Goal: Task Accomplishment & Management: Complete application form

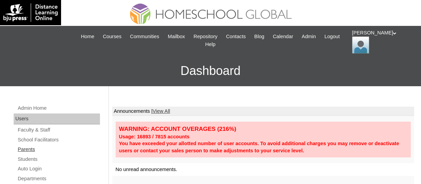
click at [30, 151] on link "Parents" at bounding box center [58, 150] width 83 height 9
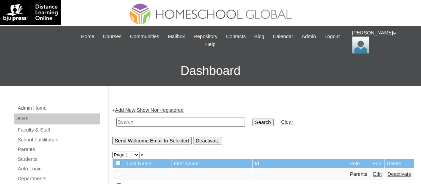
click at [121, 108] on link "Add New" at bounding box center [125, 110] width 20 height 5
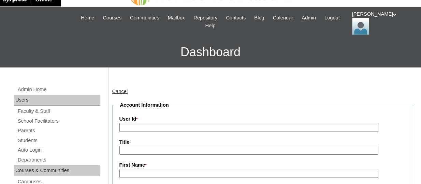
scroll to position [19, 0]
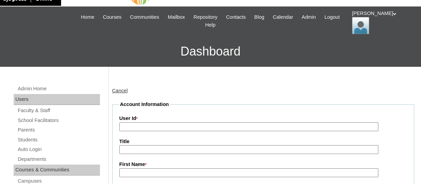
click at [130, 129] on input "User Id *" at bounding box center [249, 127] width 259 height 9
paste input "TOUCHPH2025-MHS0101948"
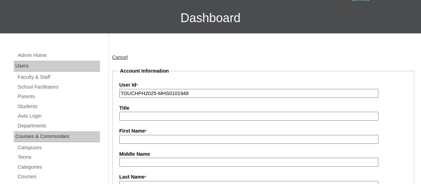
type input "TOUCHPH2025-MHS0101948"
click at [136, 140] on input "First Name *" at bounding box center [249, 139] width 259 height 9
paste input "Aissa Marie Llanto"
drag, startPoint x: 170, startPoint y: 140, endPoint x: 149, endPoint y: 140, distance: 21.2
click at [149, 140] on input "Aissa Marie Llanto" at bounding box center [249, 139] width 259 height 9
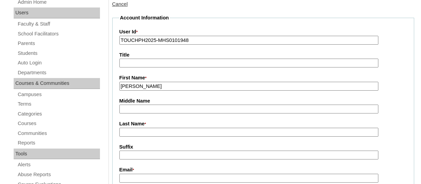
scroll to position [106, 0]
type input "Aissa Marie"
click at [133, 135] on input "Last Name *" at bounding box center [249, 132] width 259 height 9
paste input "Llanto"
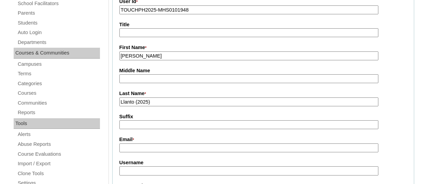
scroll to position [142, 0]
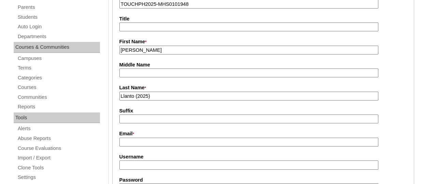
type input "Llanto (2025)"
click at [133, 137] on label "Email *" at bounding box center [264, 134] width 288 height 8
click at [133, 138] on input "Email *" at bounding box center [249, 142] width 259 height 9
drag, startPoint x: 133, startPoint y: 137, endPoint x: 127, endPoint y: 144, distance: 9.0
click at [127, 144] on input "Email *" at bounding box center [249, 142] width 259 height 9
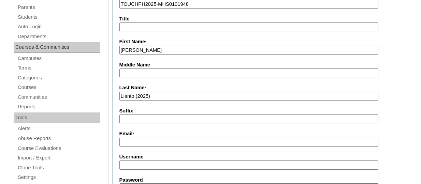
paste input "aissamarie.llanto@outlook.com"
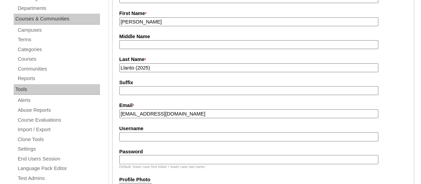
scroll to position [171, 0]
type input "aissamarie.llanto@outlook.com"
click at [129, 138] on input "Username" at bounding box center [249, 136] width 259 height 9
paste input "aissallantoTQ325"
type input "aissallantoTQ325"
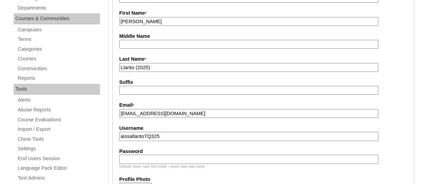
click at [136, 162] on input "Password" at bounding box center [249, 159] width 259 height 9
paste input "HG123456p"
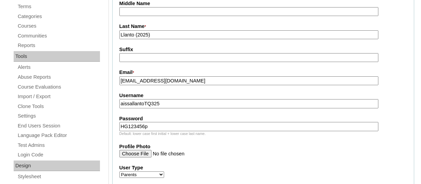
type input "HG123456p"
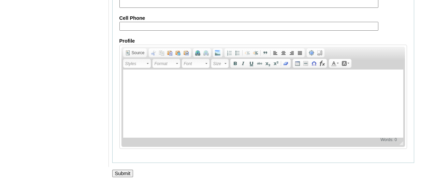
scroll to position [747, 0]
click at [124, 170] on input "Submit" at bounding box center [122, 174] width 21 height 8
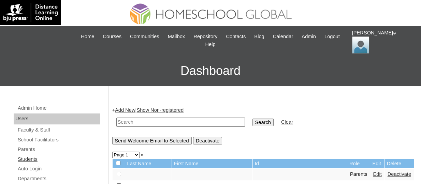
click at [40, 162] on link "Students" at bounding box center [58, 159] width 83 height 9
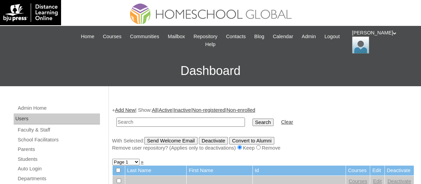
click at [128, 108] on link "Add New" at bounding box center [125, 110] width 20 height 5
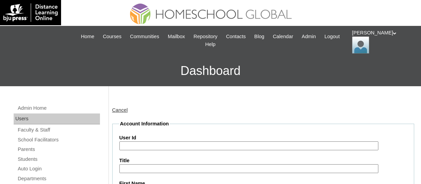
click at [137, 148] on input "User Id" at bounding box center [249, 146] width 259 height 9
paste input "TOUCHPH2025-MHS0101949"
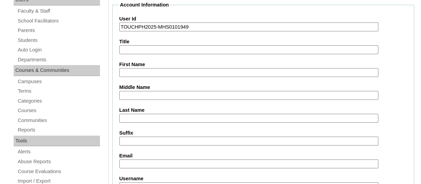
scroll to position [120, 0]
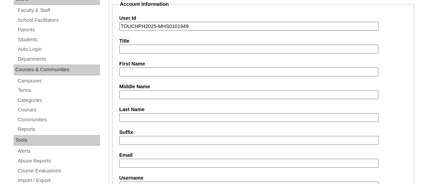
type input "TOUCHPH2025-MHS0101949"
click at [133, 71] on input "First Name" at bounding box center [249, 72] width 259 height 9
paste input "Joshua Jason Llanto MACATO"
drag, startPoint x: 198, startPoint y: 72, endPoint x: 172, endPoint y: 72, distance: 26.6
click at [172, 72] on input "Joshua Jason Llanto MACATO" at bounding box center [249, 72] width 259 height 9
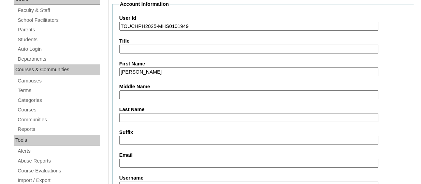
type input "Joshua Jason Llanto"
click at [128, 113] on input "Last Name" at bounding box center [249, 117] width 259 height 9
paste input "MACATO"
type input "MACATO"
drag, startPoint x: 174, startPoint y: 72, endPoint x: 155, endPoint y: 71, distance: 18.8
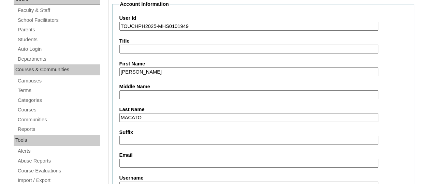
click at [155, 71] on input "Joshua Jason Llanto" at bounding box center [249, 72] width 259 height 9
type input "Joshua Jason"
click at [133, 91] on input "Middle Name" at bounding box center [249, 95] width 259 height 9
paste input "Llanto"
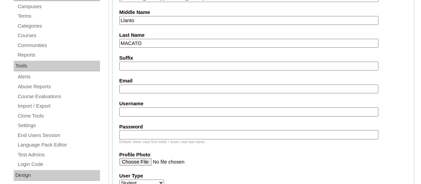
scroll to position [195, 0]
type input "Llanto"
click at [141, 91] on input "Email" at bounding box center [249, 88] width 259 height 9
paste input "aissamarie.llanto@outlook.com"
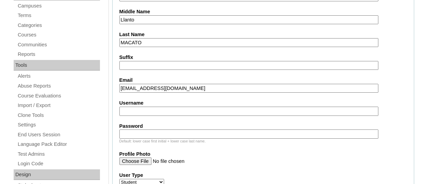
type input "aissamarie.llanto@outlook.com"
click at [153, 111] on input "Username" at bounding box center [249, 111] width 259 height 9
paste input "joshuajasonmacatoTQ325"
type input "joshuajasonmacatoTQ325"
click at [148, 133] on input "Password" at bounding box center [249, 134] width 259 height 9
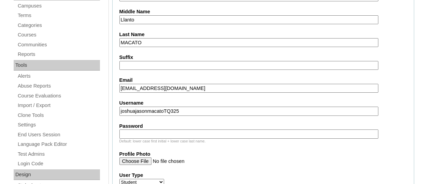
paste input "HG123456s"
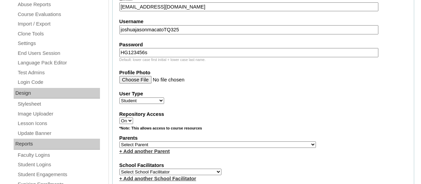
scroll to position [278, 0]
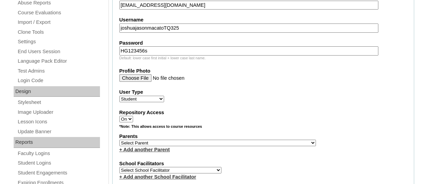
type input "HG123456s"
click at [190, 145] on select "Select Parent , , , , , , , , , , , , , , , , , , , , , , , , , , , , , , , , ,…" at bounding box center [218, 143] width 197 height 6
select select "44037"
click at [120, 141] on select "Select Parent , , , , , , , , , , , , , , , , , , , , , , , , , , , , , , , , ,…" at bounding box center [218, 143] width 197 height 6
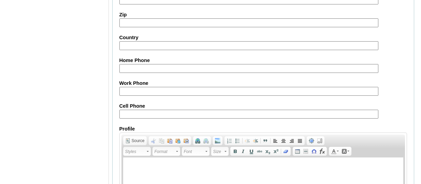
scroll to position [871, 0]
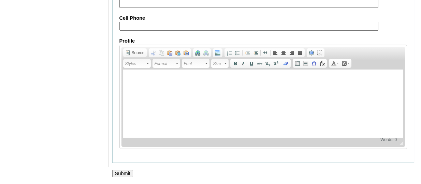
click at [119, 172] on input "Submit" at bounding box center [122, 174] width 21 height 8
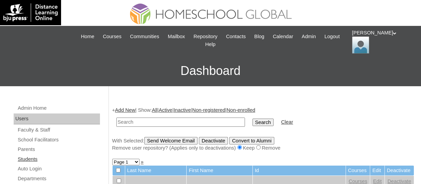
click at [28, 161] on link "Students" at bounding box center [58, 159] width 83 height 9
paste input "TOUCHPH2025-MHS0101949"
type input "TOUCHPH2025-MHS0101949"
click at [253, 119] on input "Search" at bounding box center [263, 123] width 21 height 8
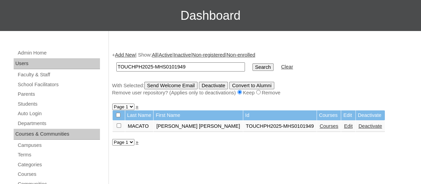
scroll to position [57, 0]
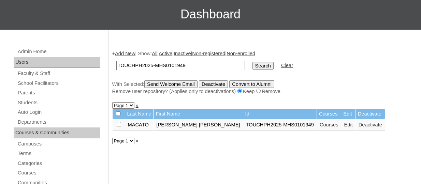
click at [320, 127] on link "Courses" at bounding box center [329, 124] width 19 height 5
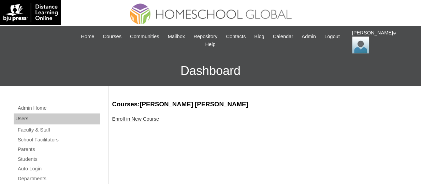
click at [127, 120] on link "Enroll in New Course" at bounding box center [135, 118] width 47 height 5
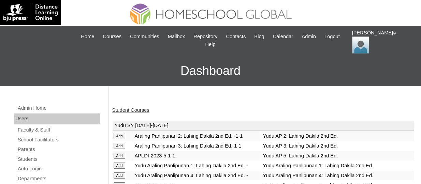
scroll to position [133, 0]
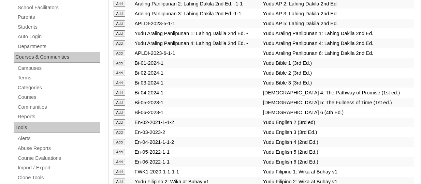
click at [123, 116] on input "Add" at bounding box center [120, 113] width 12 height 6
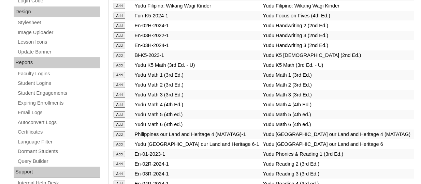
scroll to position [192, 0]
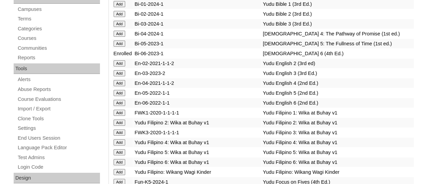
click at [123, 106] on input "Add" at bounding box center [120, 103] width 12 height 6
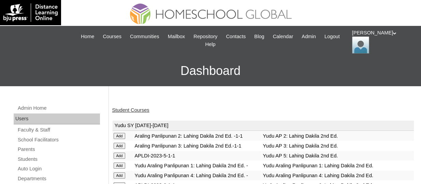
scroll to position [360, 0]
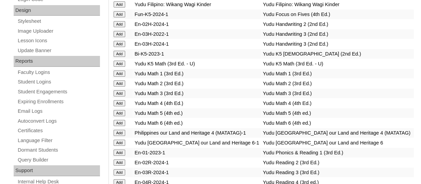
click at [121, 126] on input "Add" at bounding box center [120, 123] width 12 height 6
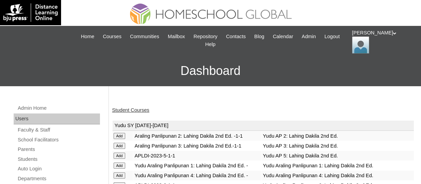
scroll to position [515, 0]
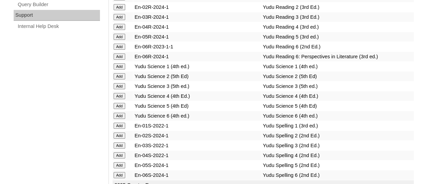
click at [119, 60] on input "Add" at bounding box center [120, 57] width 12 height 6
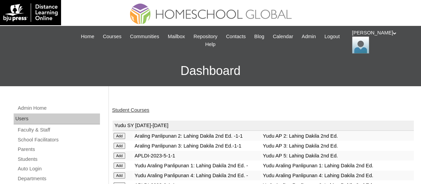
scroll to position [525, 0]
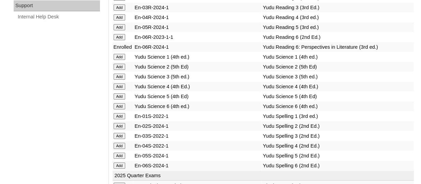
click at [120, 110] on input "Add" at bounding box center [120, 106] width 12 height 6
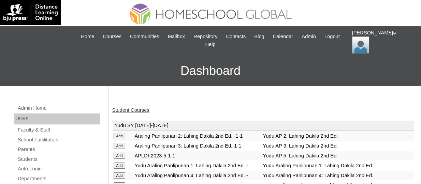
scroll to position [584, 0]
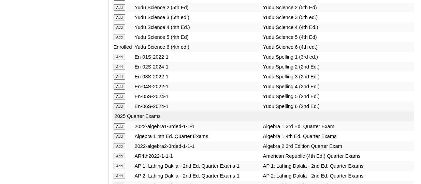
click at [124, 110] on input "Add" at bounding box center [120, 106] width 12 height 6
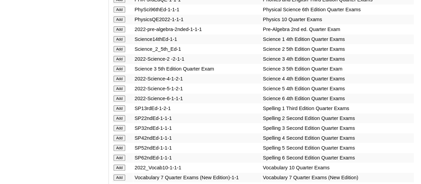
scroll to position [446, 0]
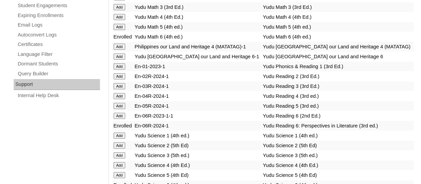
click at [118, 60] on input "Add" at bounding box center [120, 57] width 12 height 6
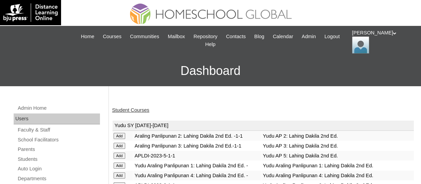
scroll to position [241, 0]
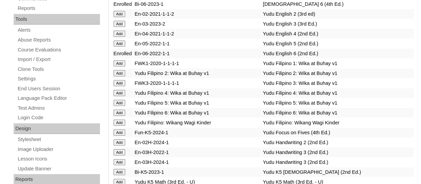
click at [124, 116] on input "Add" at bounding box center [120, 113] width 12 height 6
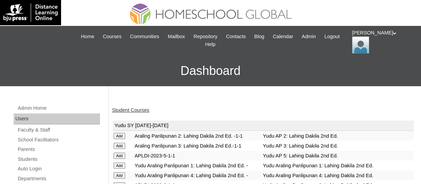
click at [126, 108] on link "Student Courses" at bounding box center [130, 110] width 37 height 5
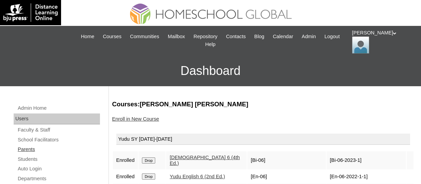
click at [33, 150] on link "Parents" at bounding box center [58, 150] width 83 height 9
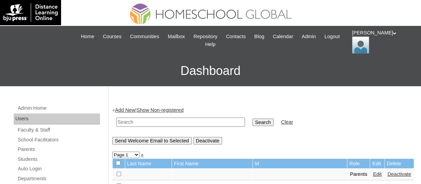
click at [133, 108] on link "Add New" at bounding box center [125, 110] width 20 height 5
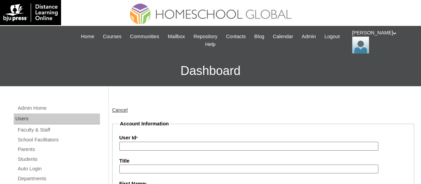
click at [134, 146] on input "User Id *" at bounding box center [249, 146] width 259 height 9
paste input "TOUCHPH2025-MHS0101938"
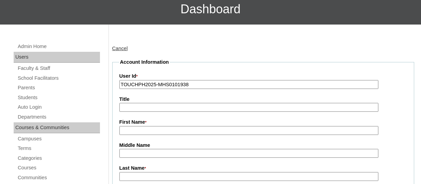
scroll to position [62, 0]
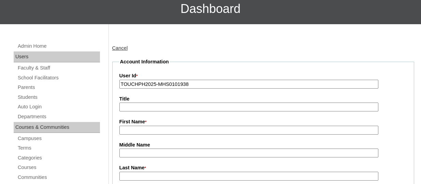
type input "TOUCHPH2025-MHS0101938"
click at [136, 128] on input "First Name *" at bounding box center [249, 130] width 259 height 9
paste input "Haiyun Huang"
drag, startPoint x: 161, startPoint y: 132, endPoint x: 137, endPoint y: 132, distance: 23.6
click at [137, 132] on input "Haiyun Huang" at bounding box center [249, 130] width 259 height 9
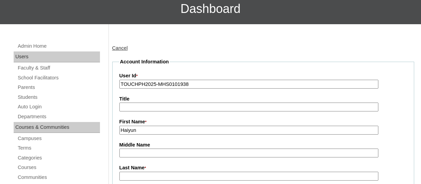
type input "Haiyun"
click at [135, 173] on input "Last Name *" at bounding box center [249, 176] width 259 height 9
paste input "Huang"
click at [122, 176] on input "Huang" at bounding box center [249, 176] width 259 height 9
click at [152, 176] on input "Huang" at bounding box center [249, 176] width 259 height 9
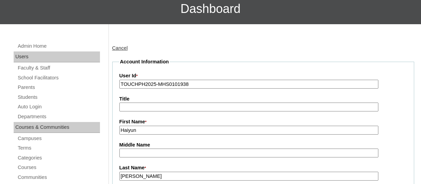
click at [152, 176] on input "Huang" at bounding box center [249, 176] width 259 height 9
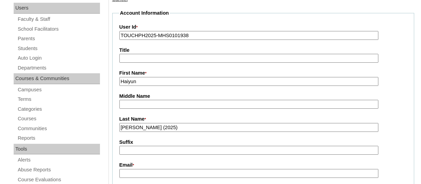
scroll to position [112, 0]
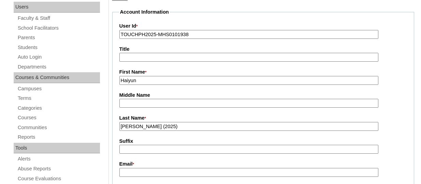
type input "Huang (2025)"
click at [139, 175] on input "Email *" at bounding box center [249, 172] width 259 height 9
paste input "ahuanghy@gmail.com"
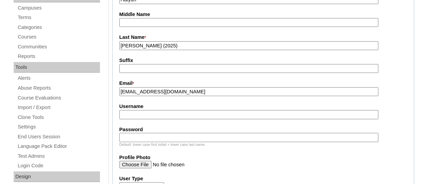
scroll to position [195, 0]
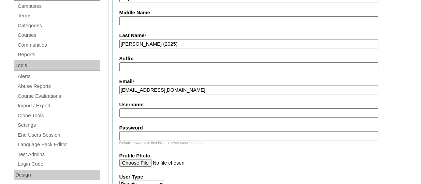
type input "ahuanghy@gmail.com"
click at [135, 115] on input "Username" at bounding box center [249, 113] width 259 height 9
paste input "haiyunhuangTQ325"
type input "haiyunhuangTQ325"
click at [142, 138] on input "Password" at bounding box center [249, 135] width 259 height 9
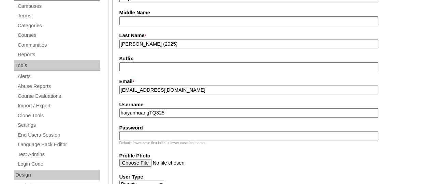
scroll to position [213, 0]
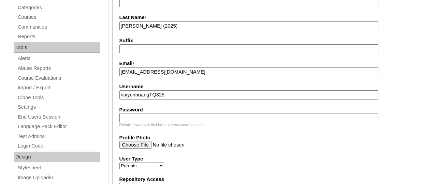
paste input "HG123456p"
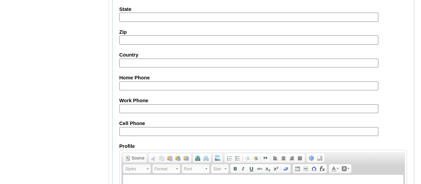
scroll to position [747, 0]
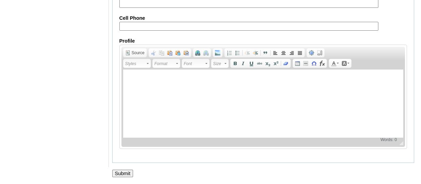
type input "HG123456p"
click at [127, 173] on input "Submit" at bounding box center [122, 174] width 21 height 8
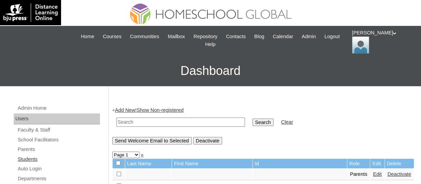
click at [36, 163] on link "Students" at bounding box center [58, 159] width 83 height 9
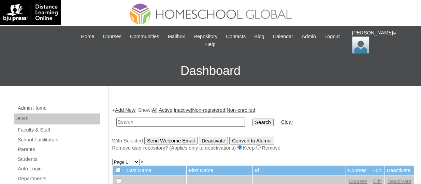
click at [119, 110] on link "Add New" at bounding box center [125, 110] width 20 height 5
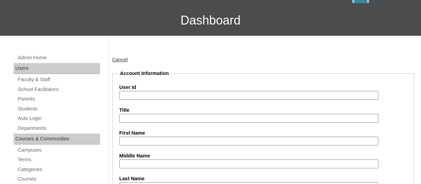
scroll to position [53, 0]
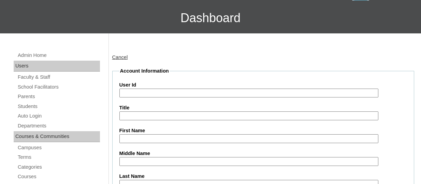
paste input "TOUCHPH2025-MHS0101939"
click at [177, 91] on input "TOUCHPH2025-MHS0101939" at bounding box center [249, 93] width 259 height 9
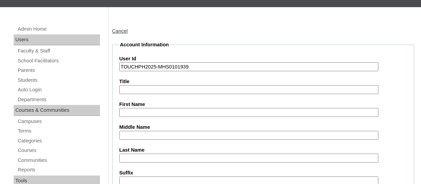
scroll to position [80, 0]
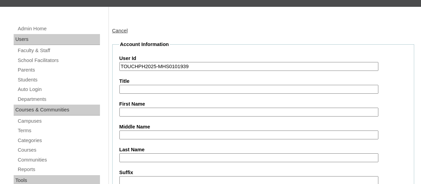
type input "TOUCHPH2025-MHS0101939"
click at [143, 112] on input "First Name" at bounding box center [249, 112] width 259 height 9
paste input "Zhi Yuan Matthew Pu"
drag, startPoint x: 174, startPoint y: 111, endPoint x: 166, endPoint y: 111, distance: 8.2
click at [166, 111] on input "Zhi Yuan Matthew Pu" at bounding box center [249, 112] width 259 height 9
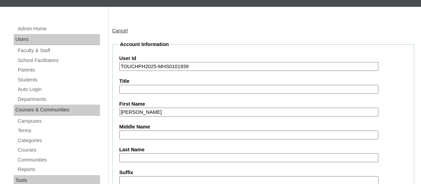
type input "Zhi Yuan Matthew"
click at [127, 155] on input "Last Name" at bounding box center [249, 158] width 259 height 9
paste input "Pu"
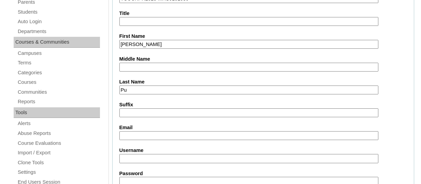
scroll to position [149, 0]
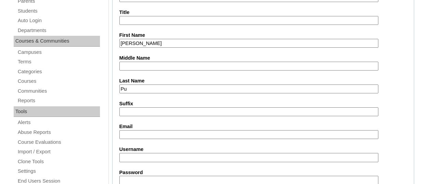
type input "Pu"
click at [138, 134] on input "Email" at bounding box center [249, 134] width 259 height 9
paste input "ahuanghy@gmail.com"
type input "ahuanghy@gmail.com"
click at [140, 153] on input "Username" at bounding box center [249, 157] width 259 height 9
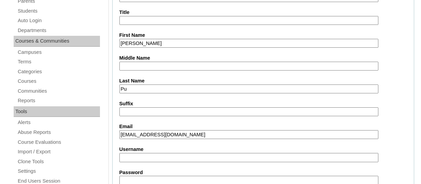
paste input "zhiyuanmatthewpuTQ325"
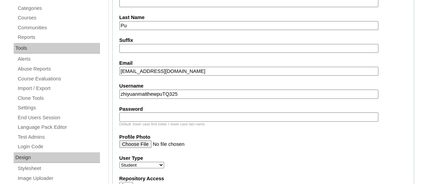
scroll to position [212, 0]
type input "zhiyuanmatthewpuTQ325"
click at [161, 116] on input "Password" at bounding box center [249, 116] width 259 height 9
paste input "HG123456s"
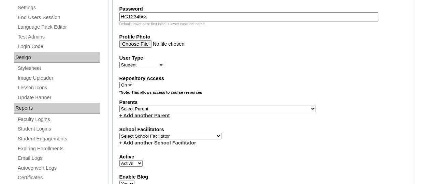
scroll to position [315, 0]
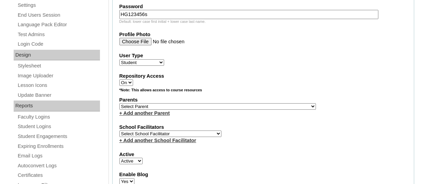
type input "HG123456s"
click at [152, 108] on select "Select Parent , , , , , , , , , , , , , , , , , , , , , , , , , , , , , , , , ,…" at bounding box center [218, 106] width 197 height 6
click at [180, 109] on select "Select Parent , , , , , , , , , , , , , , , , , , , , , , , , , , , , , , , , ,…" at bounding box center [218, 106] width 197 height 6
click at [148, 110] on select "Select Parent , , , , , , , , , , , , , , , , , , , , , , , , , , , , , , , , ,…" at bounding box center [218, 106] width 197 height 6
select select "44039"
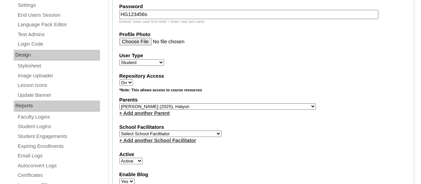
click at [120, 104] on select "Select Parent , , , , , , , , , , , , , , , , , , , , , , , , , , , , , , , , ,…" at bounding box center [218, 106] width 197 height 6
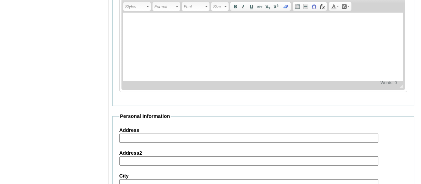
scroll to position [871, 0]
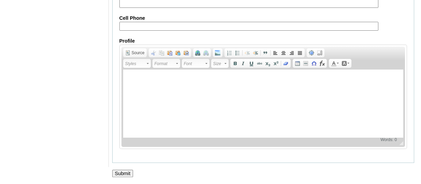
click at [124, 171] on input "Submit" at bounding box center [122, 174] width 21 height 8
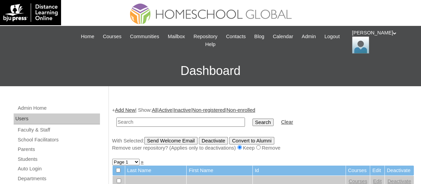
paste input "TOUCHPH2025-MHS0101939"
type input "TOUCHPH2025-MHS0101939"
click at [253, 119] on input "Search" at bounding box center [263, 123] width 21 height 8
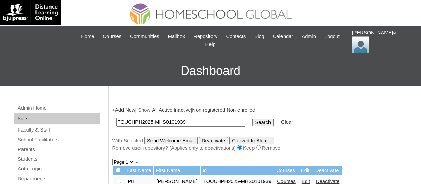
scroll to position [30, 0]
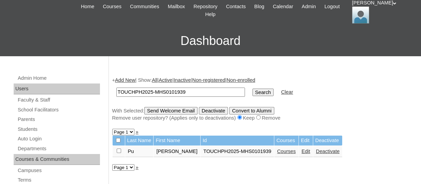
click at [291, 154] on link "Courses" at bounding box center [286, 151] width 19 height 5
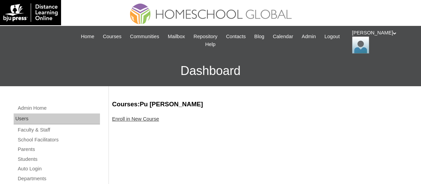
click at [153, 119] on link "Enroll in New Course" at bounding box center [135, 118] width 47 height 5
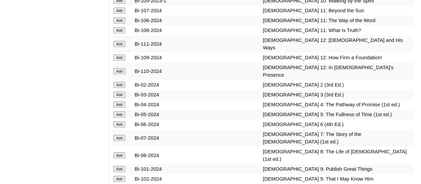
scroll to position [2031, 0]
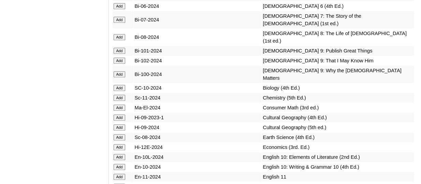
click at [123, 23] on input "Add" at bounding box center [120, 20] width 12 height 6
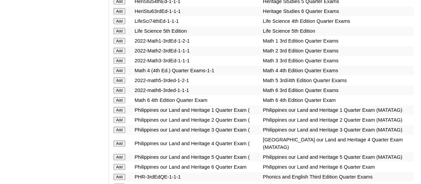
scroll to position [2663, 0]
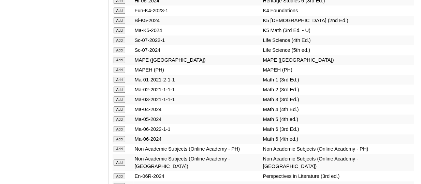
click at [123, 43] on input "Add" at bounding box center [120, 40] width 12 height 6
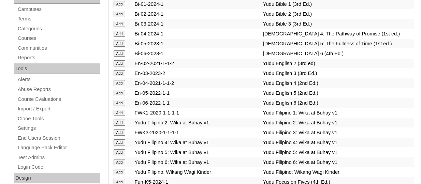
scroll to position [926, 0]
